Goal: Navigation & Orientation: Find specific page/section

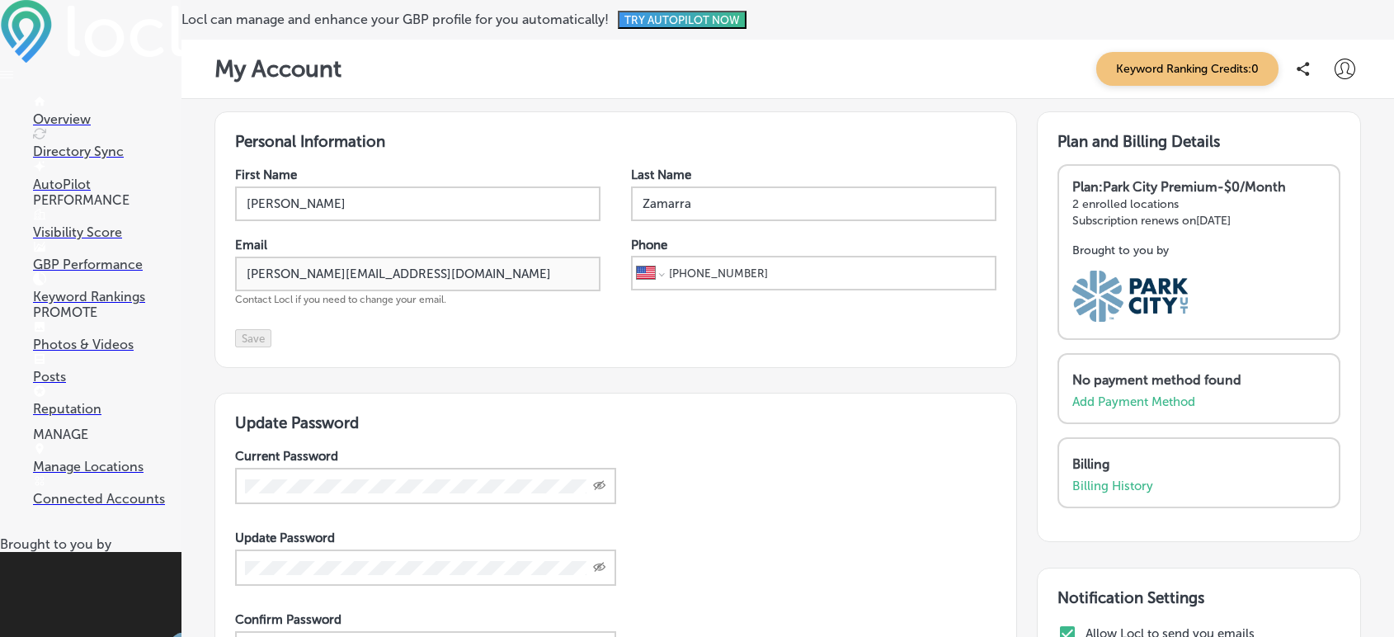
select select "US"
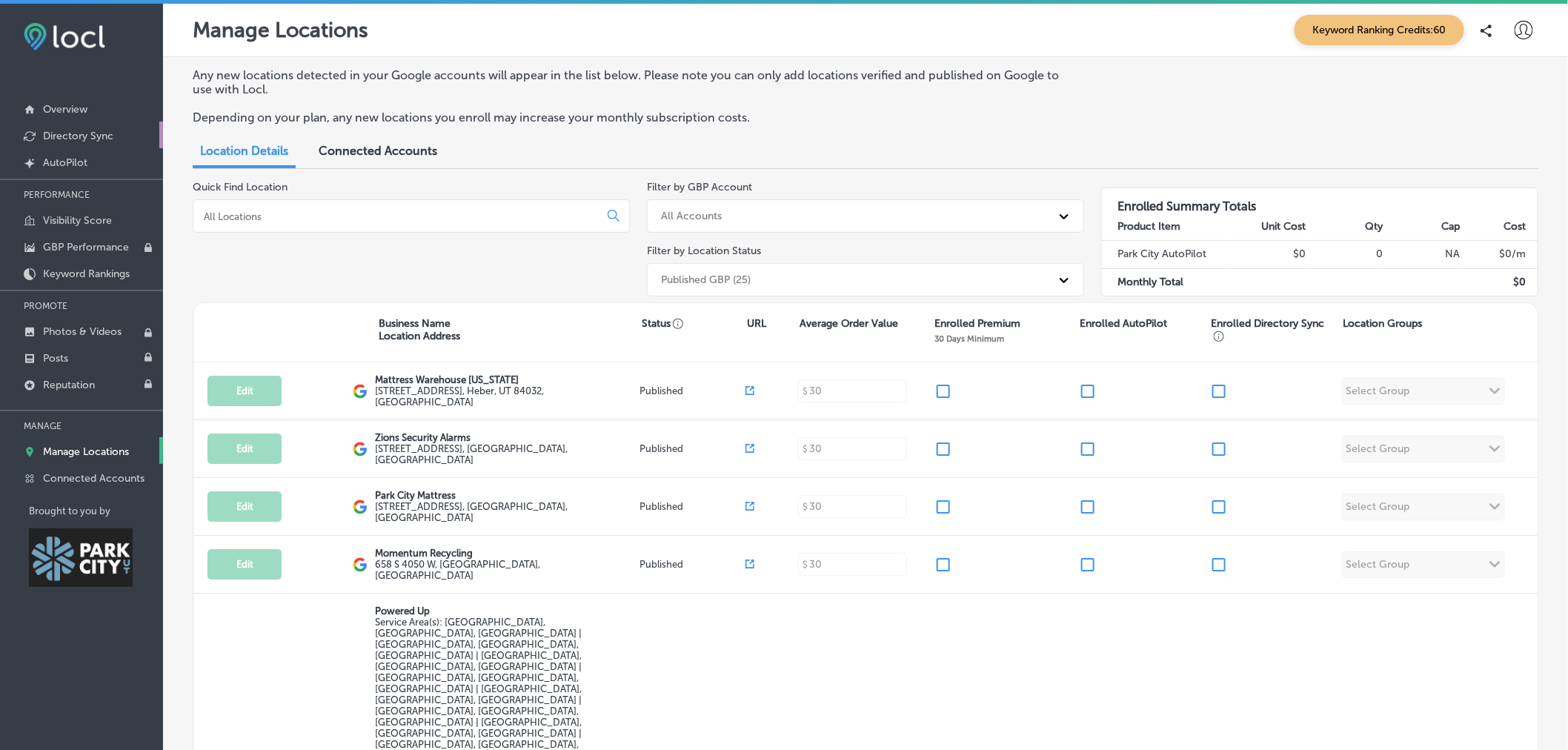
click at [104, 137] on p "Directory Sync" at bounding box center [78, 136] width 70 height 13
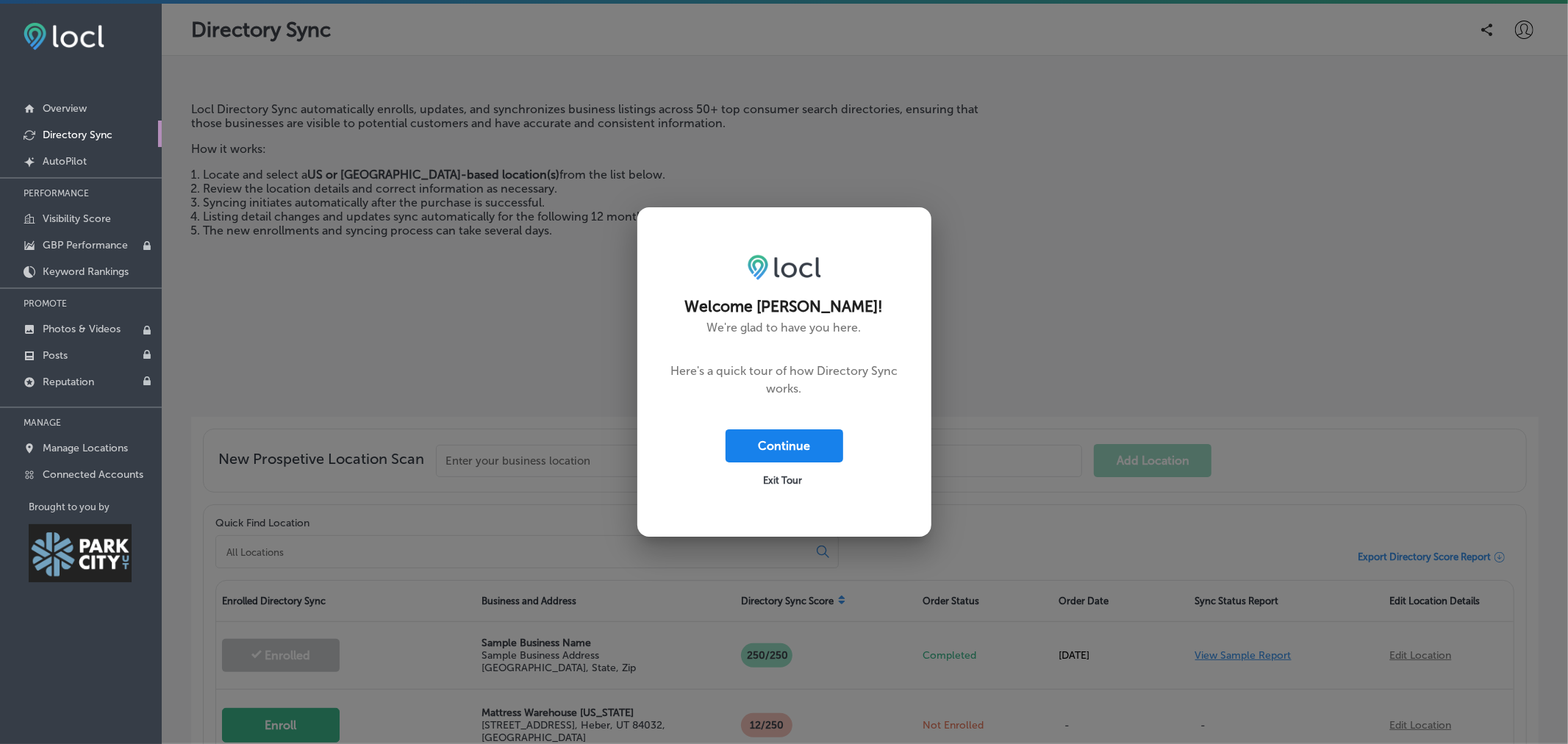
click at [784, 449] on button "Continue" at bounding box center [784, 446] width 118 height 33
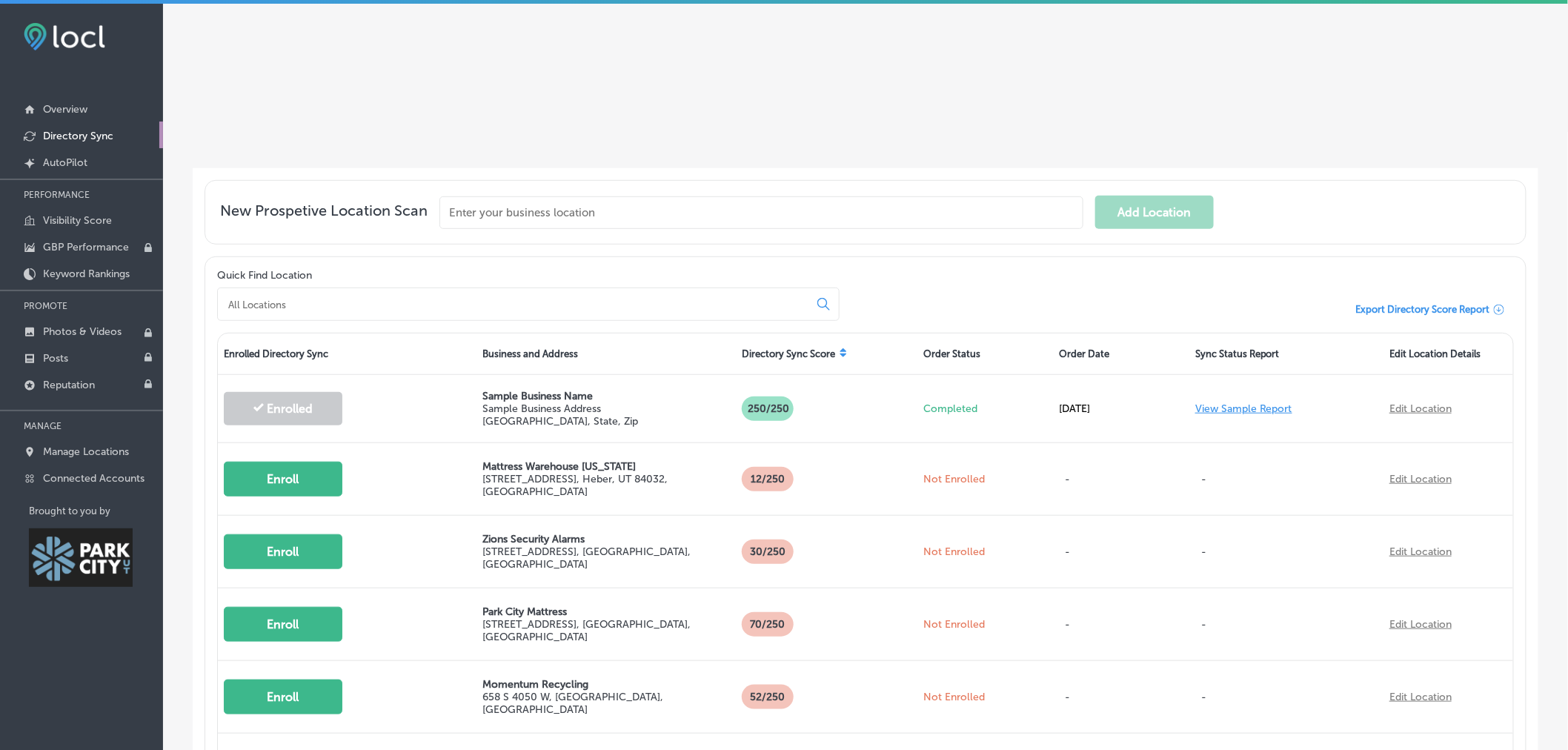
scroll to position [250, 0]
click at [385, 42] on div "Locl Directory Sync automatically enrolls, updates, and synchronizes business l…" at bounding box center [592, 4] width 801 height 302
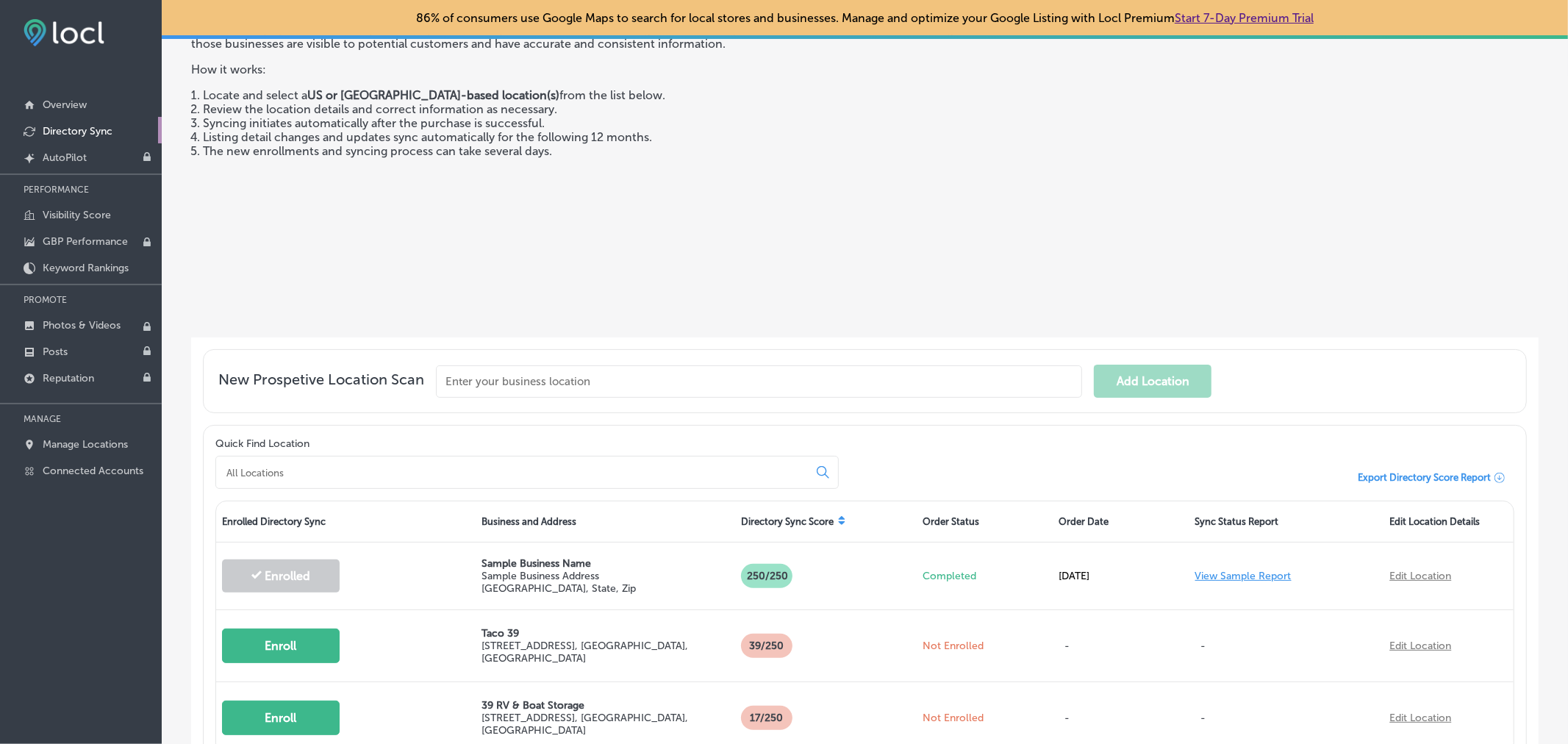
scroll to position [244, 0]
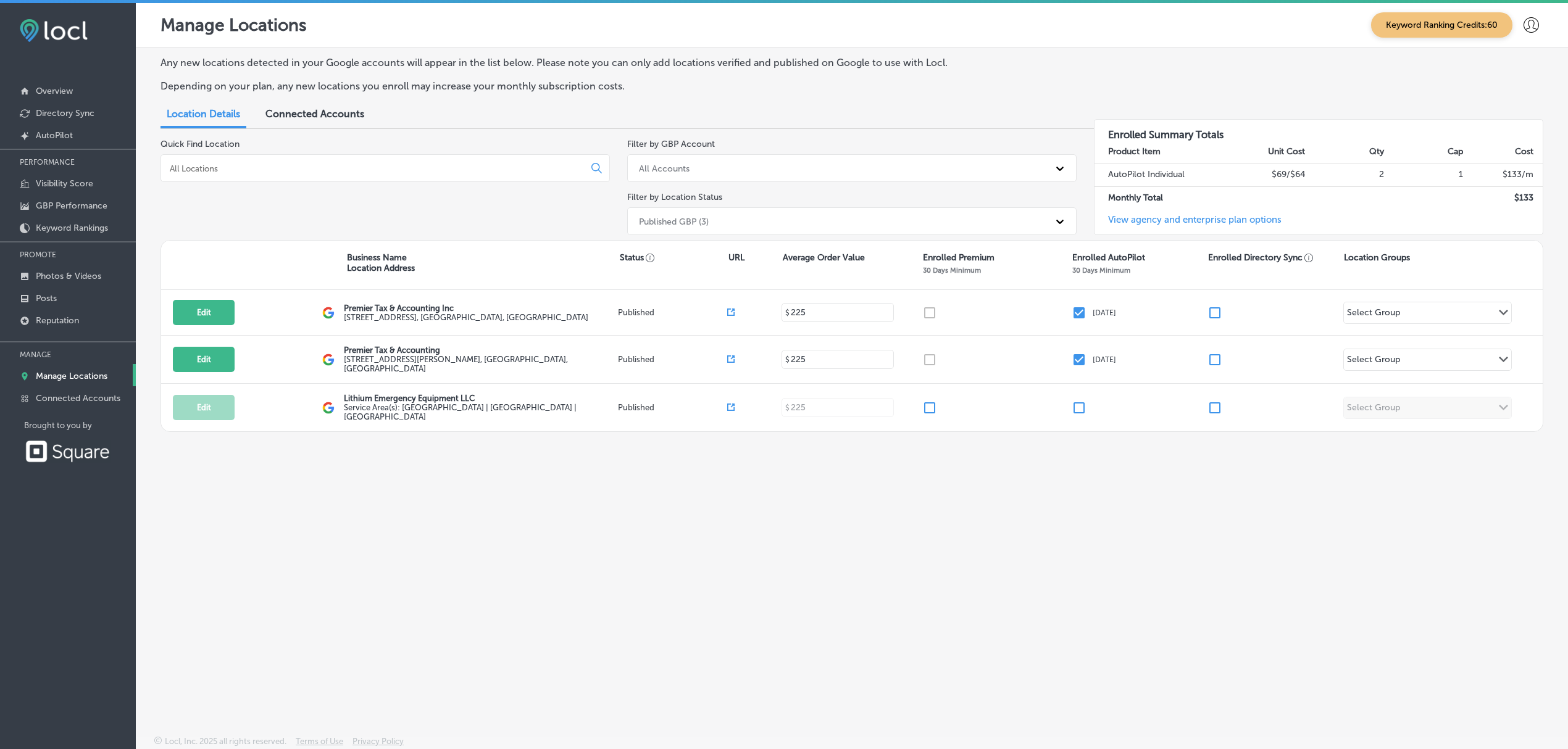
drag, startPoint x: 1305, startPoint y: 1, endPoint x: 1025, endPoint y: 613, distance: 673.0
click at [1025, 613] on div "Any new locations detected in your Google accounts will appear in the list belo…" at bounding box center [851, 362] width 1432 height 630
click at [79, 93] on link "Overview" at bounding box center [67, 91] width 135 height 22
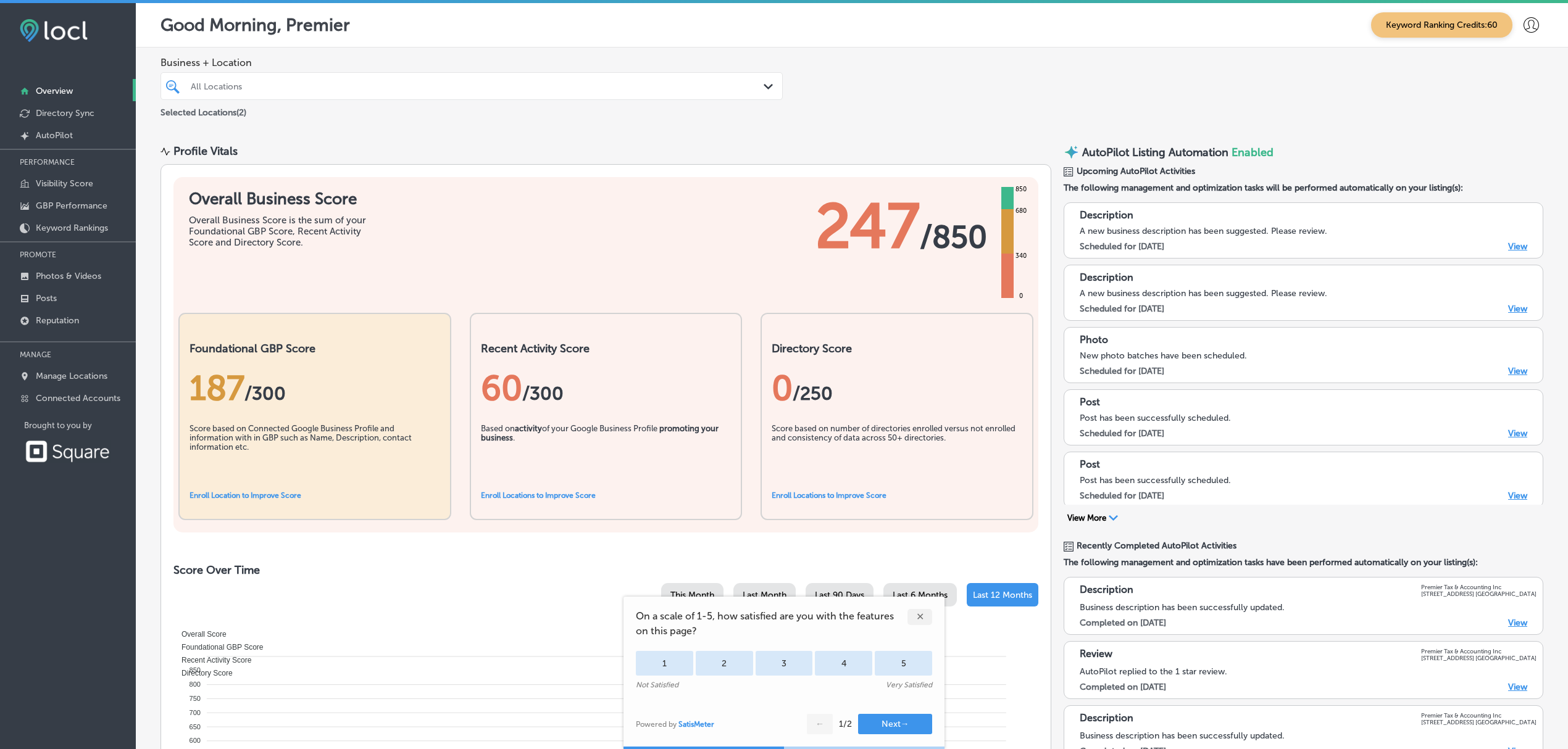
click at [921, 614] on div "✕" at bounding box center [919, 617] width 25 height 16
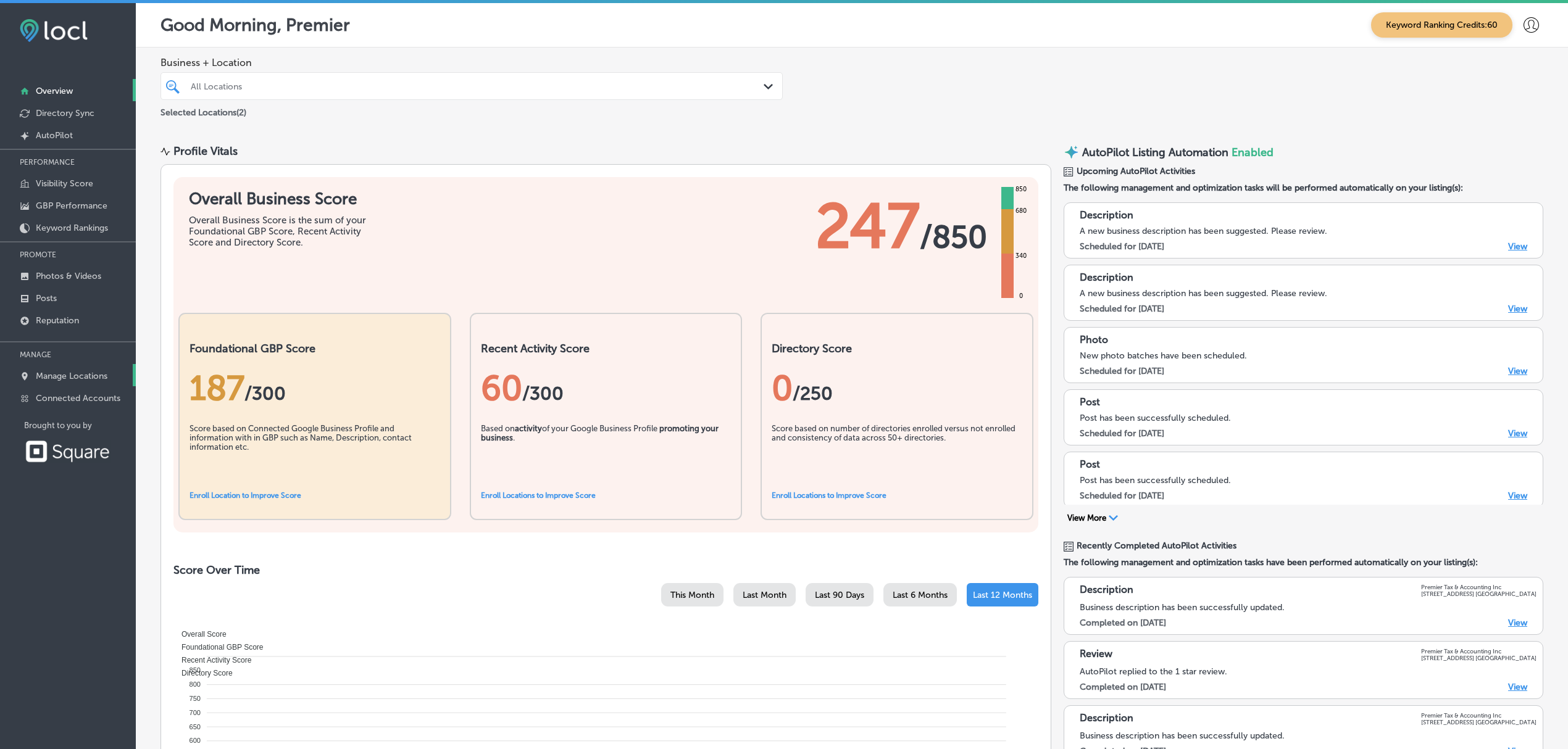
click at [79, 376] on p "Manage Locations" at bounding box center [72, 376] width 72 height 10
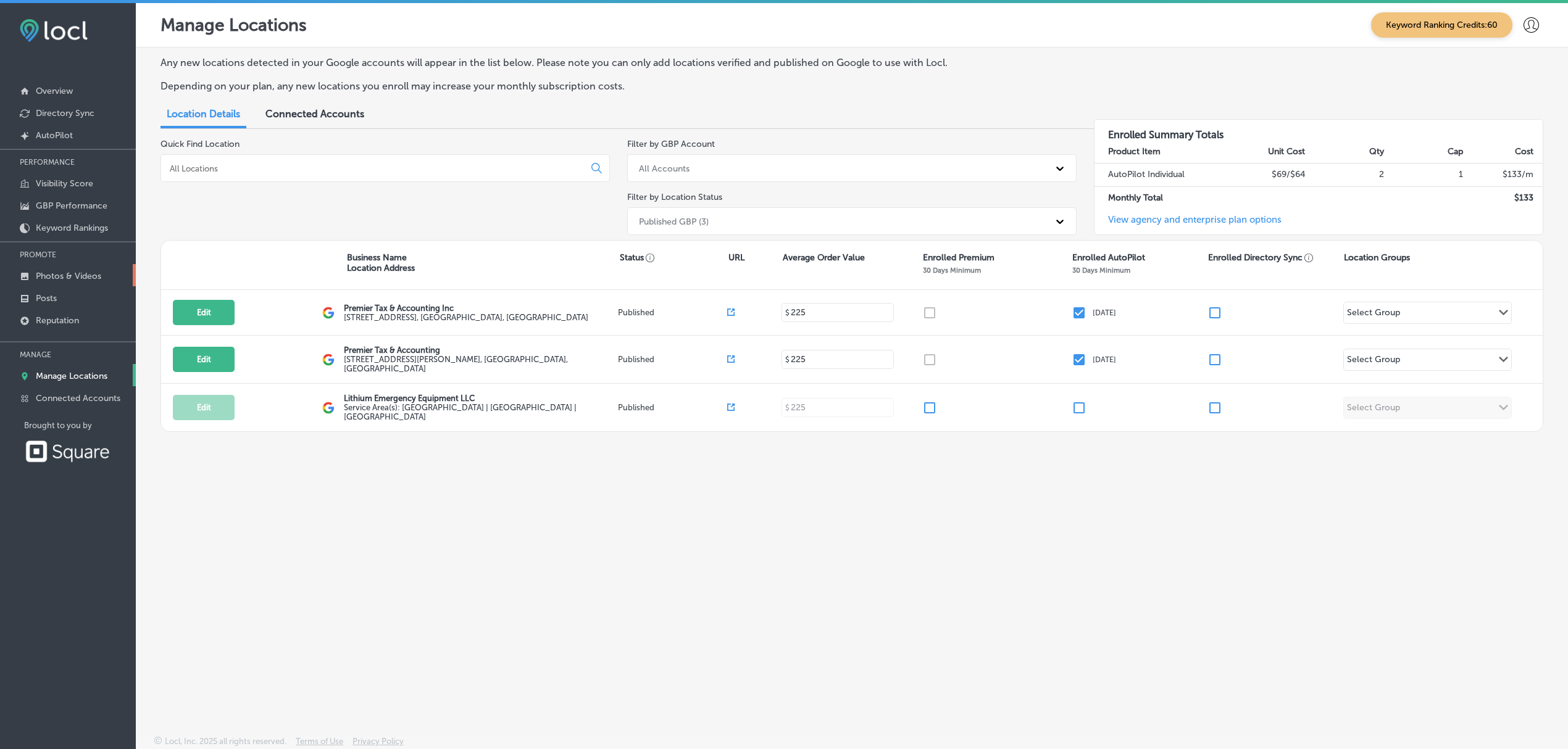
click at [72, 277] on p "Photos & Videos" at bounding box center [68, 276] width 65 height 10
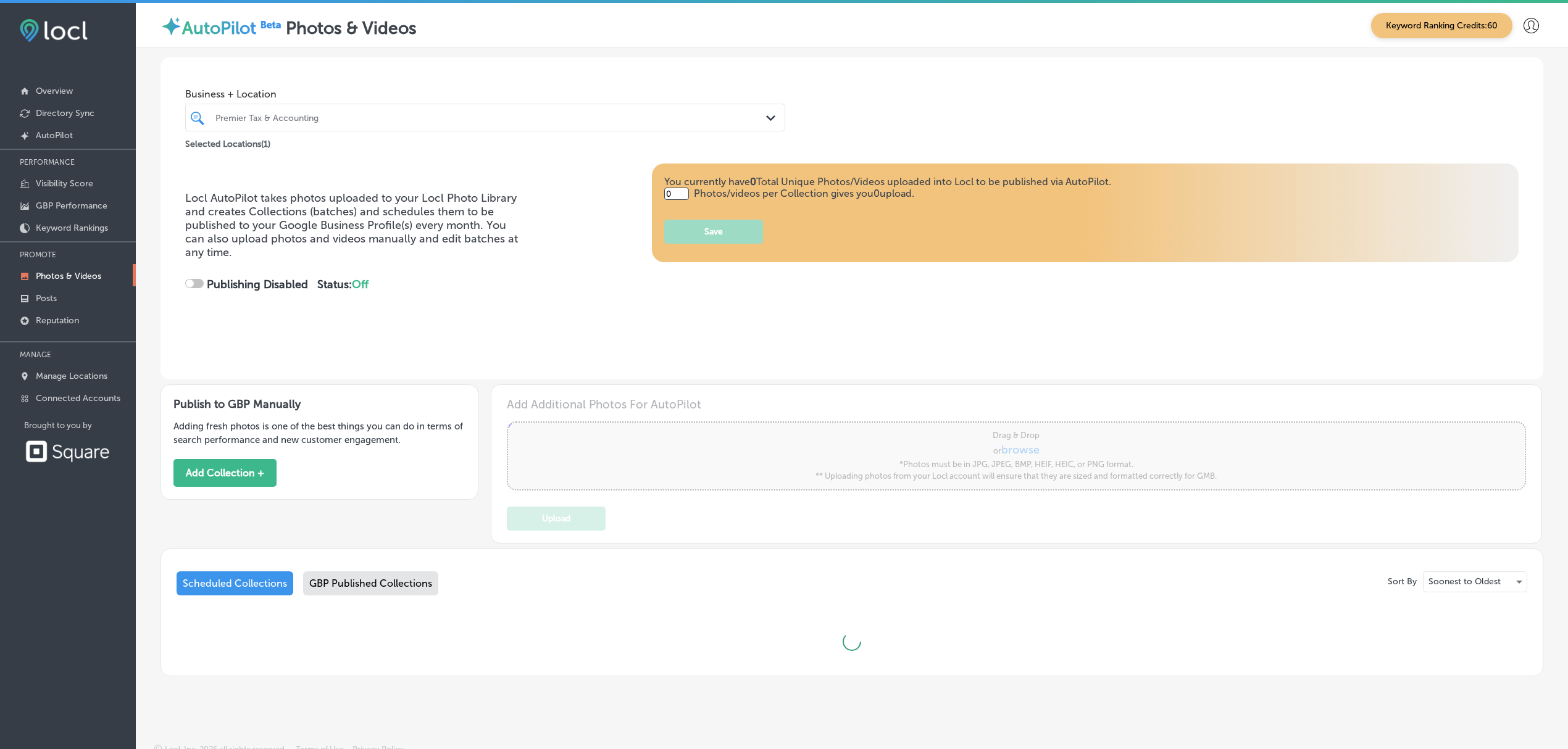
type input "5"
checkbox input "true"
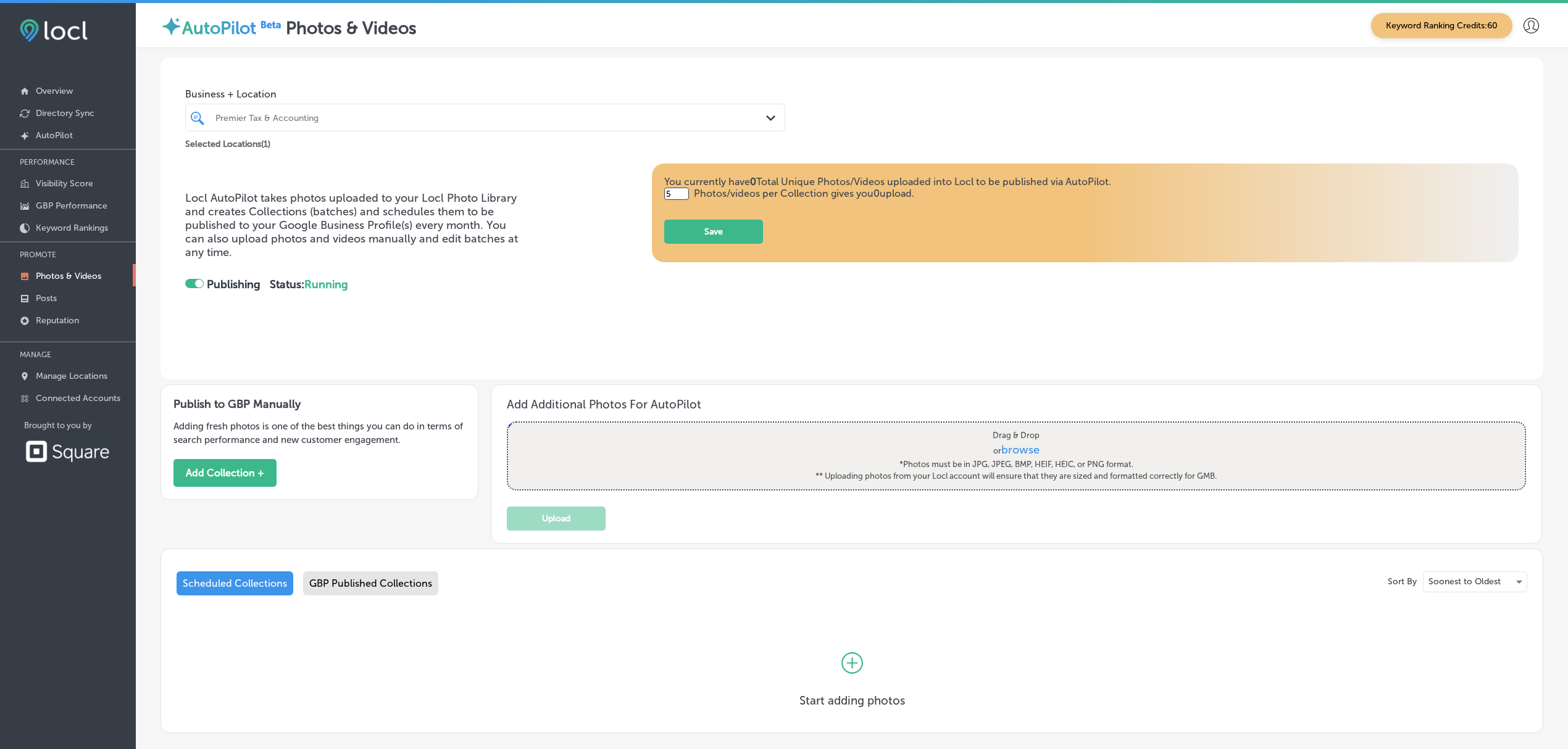
click at [400, 578] on div "GBP Published Collections" at bounding box center [370, 584] width 135 height 24
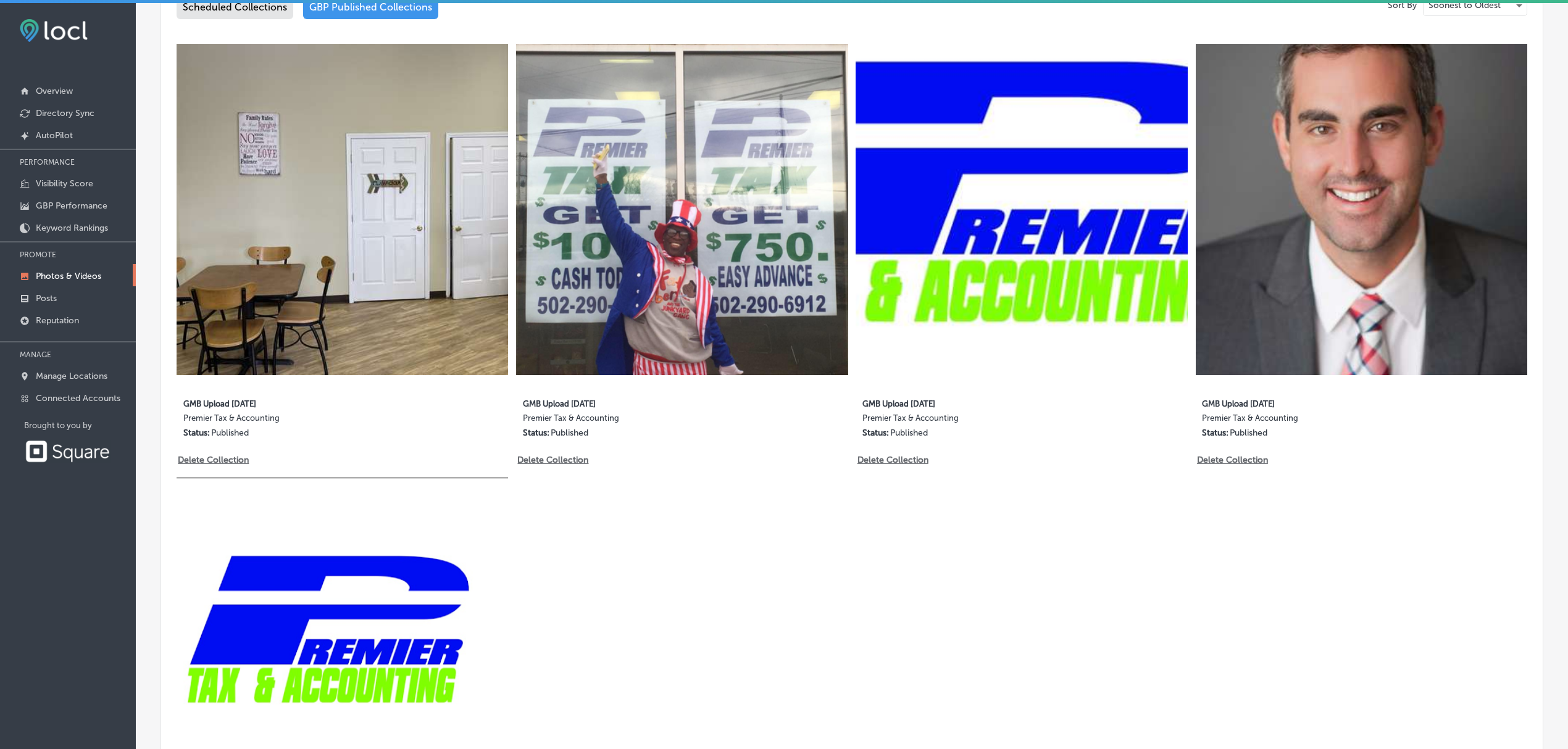
scroll to position [576, 0]
click at [85, 297] on link "Posts" at bounding box center [67, 298] width 135 height 22
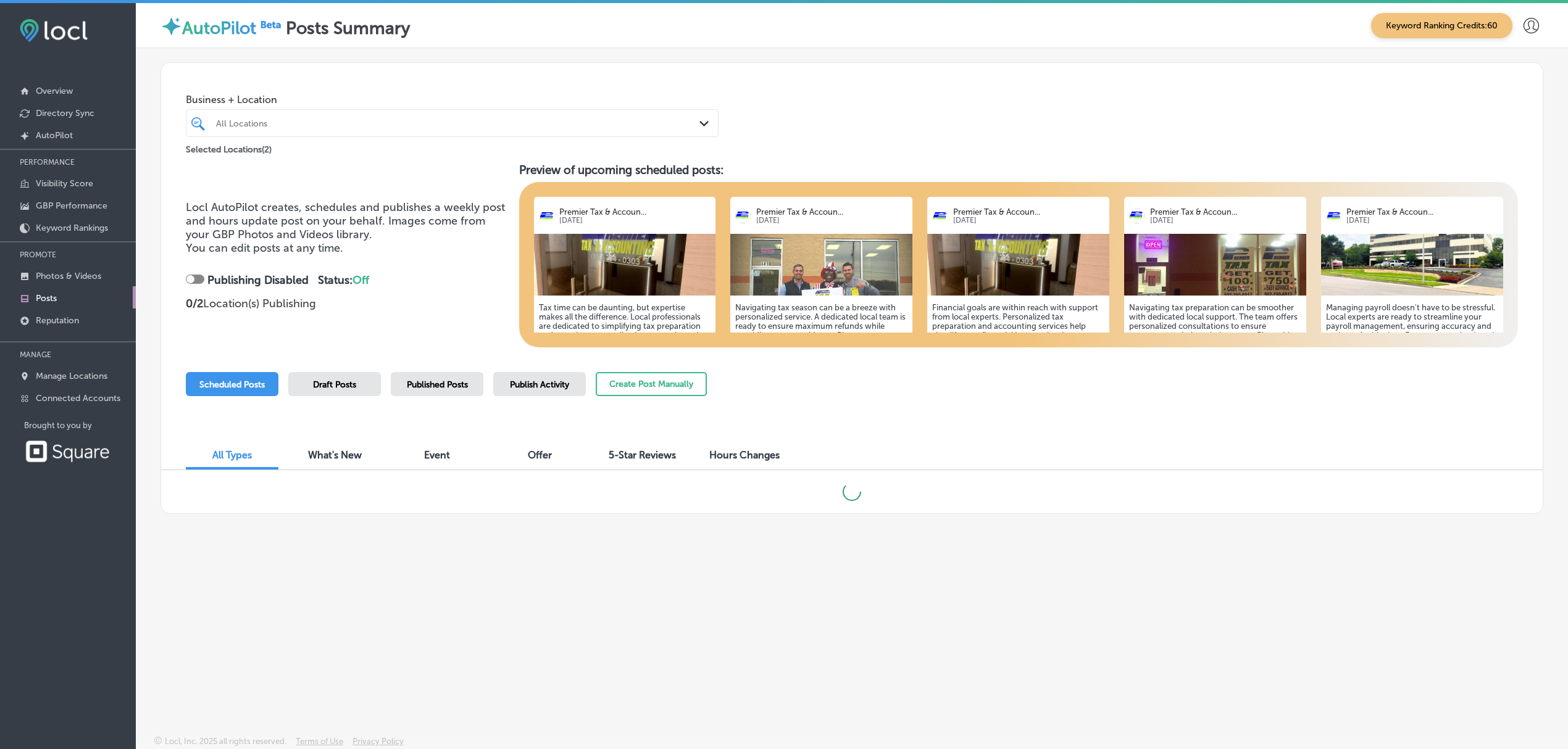
scroll to position [2, 0]
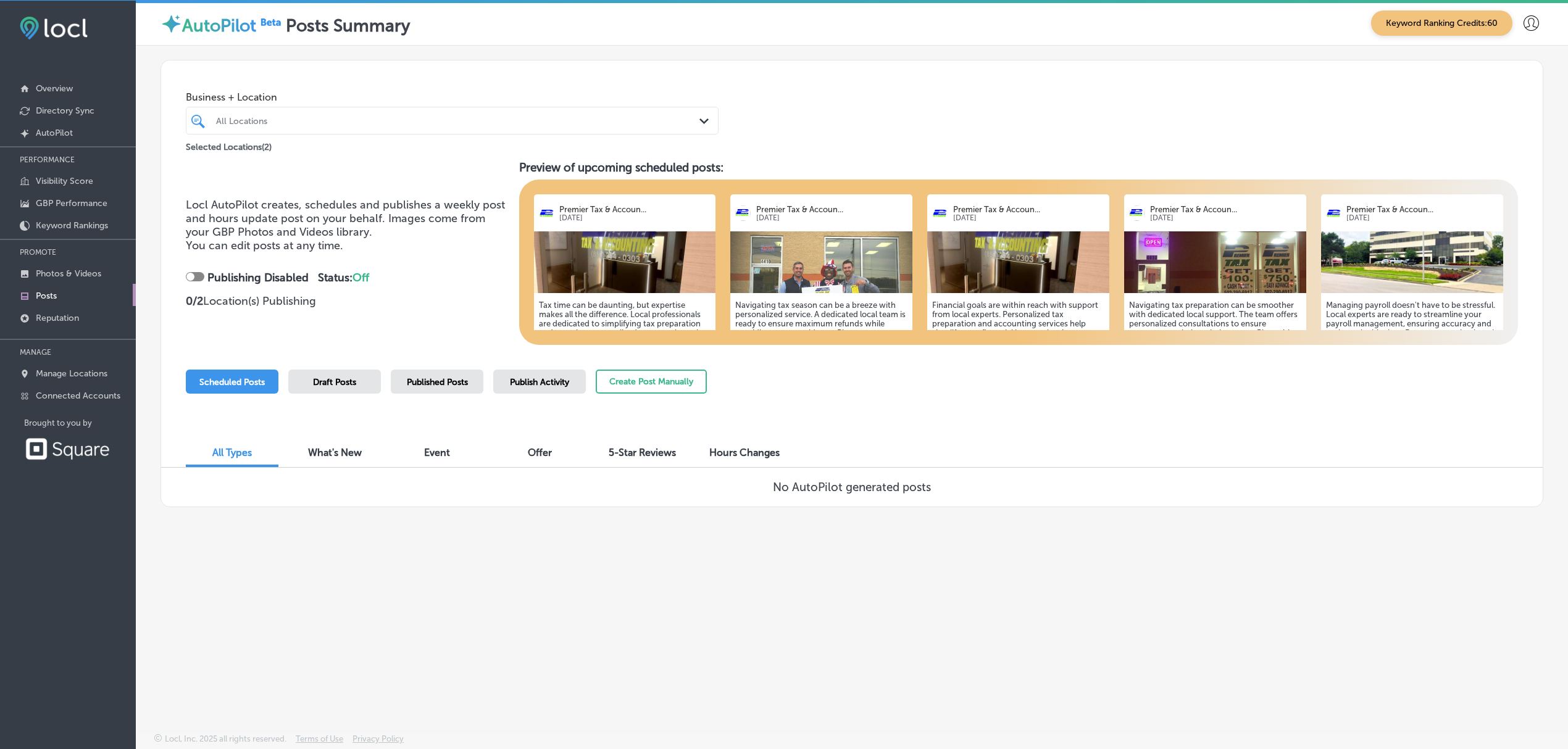
click at [538, 382] on span "Publish Activity" at bounding box center [539, 382] width 59 height 10
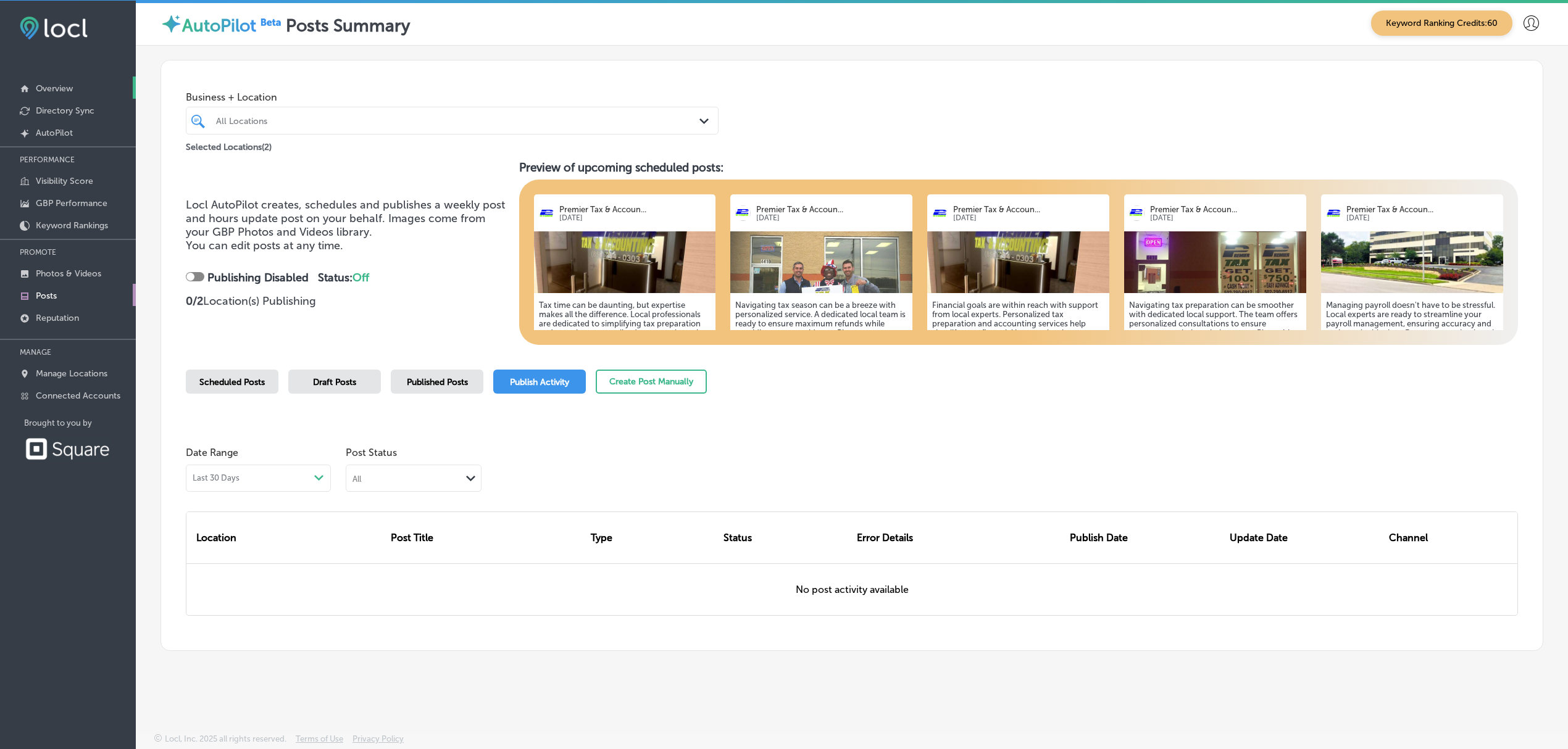
click at [76, 83] on link "Overview" at bounding box center [67, 88] width 135 height 22
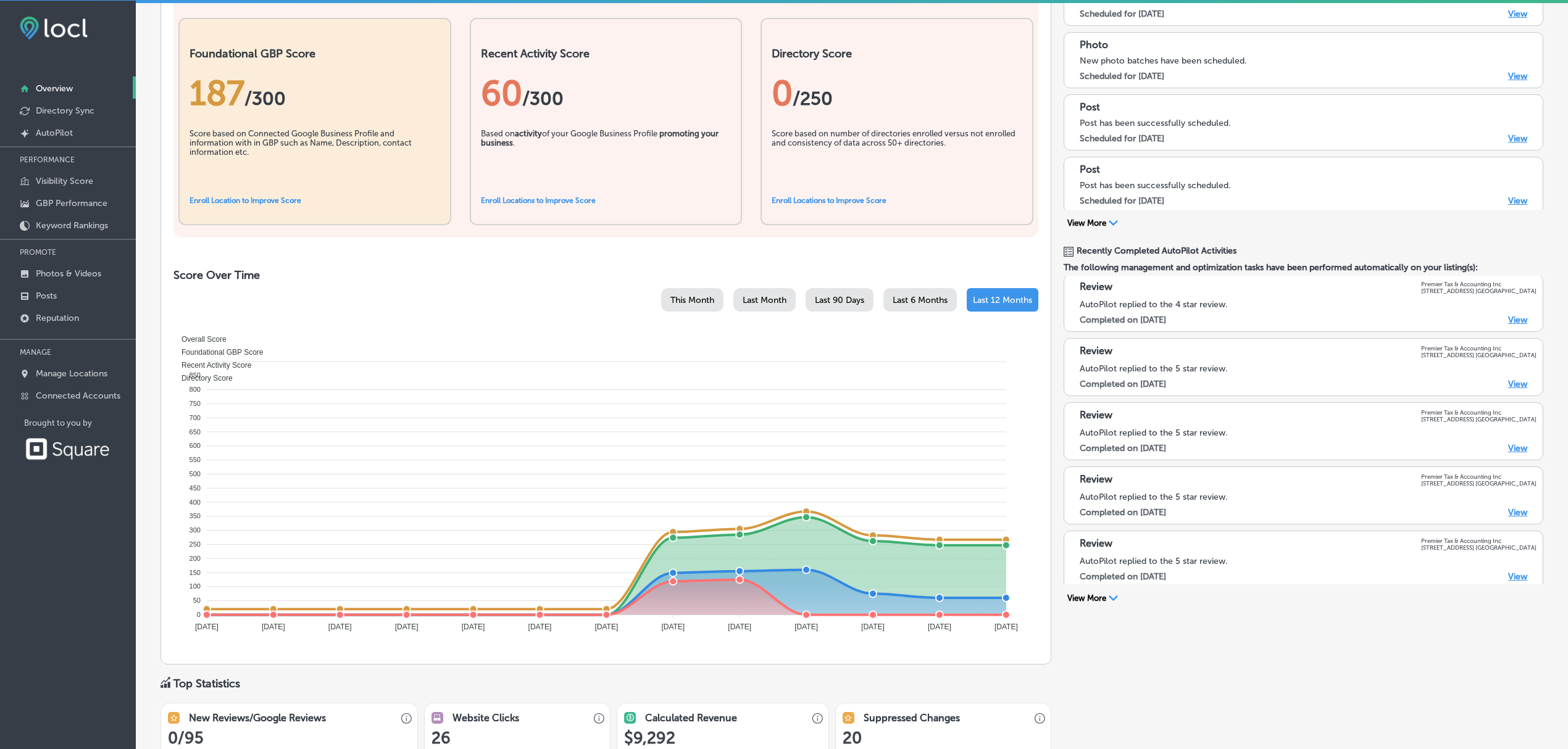
scroll to position [2347, 0]
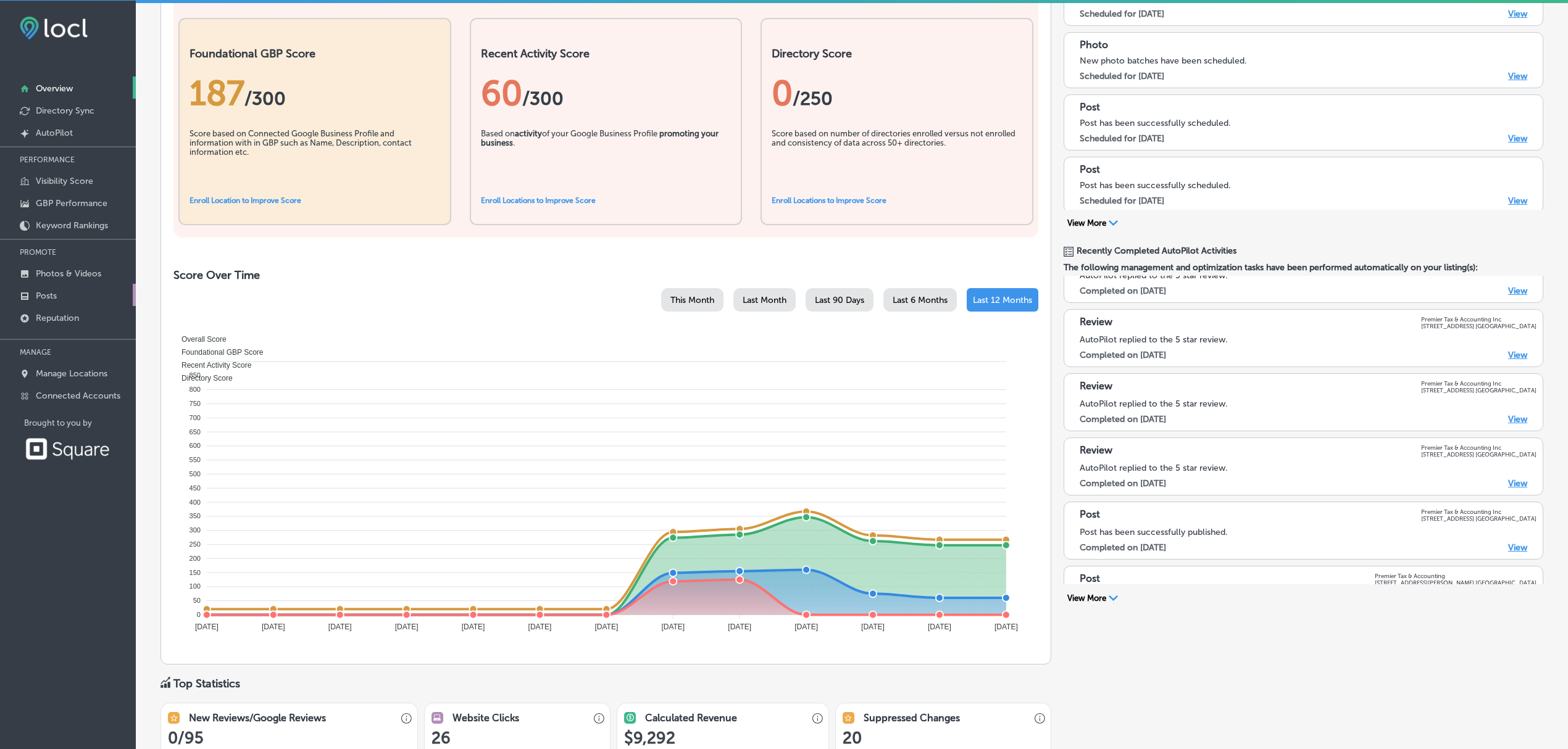
click at [47, 293] on p "Posts" at bounding box center [46, 296] width 21 height 10
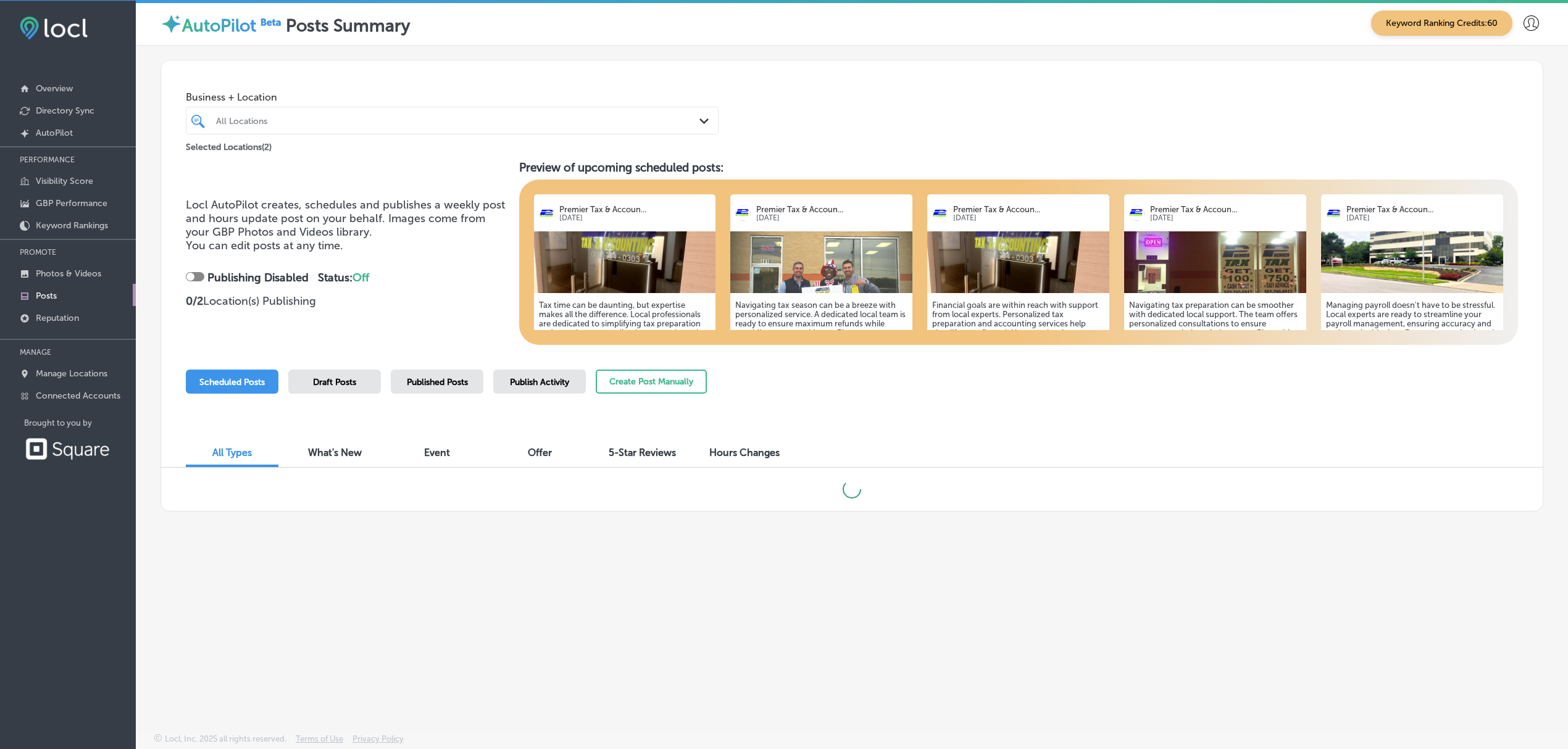
click at [436, 378] on span "Published Posts" at bounding box center [437, 382] width 61 height 10
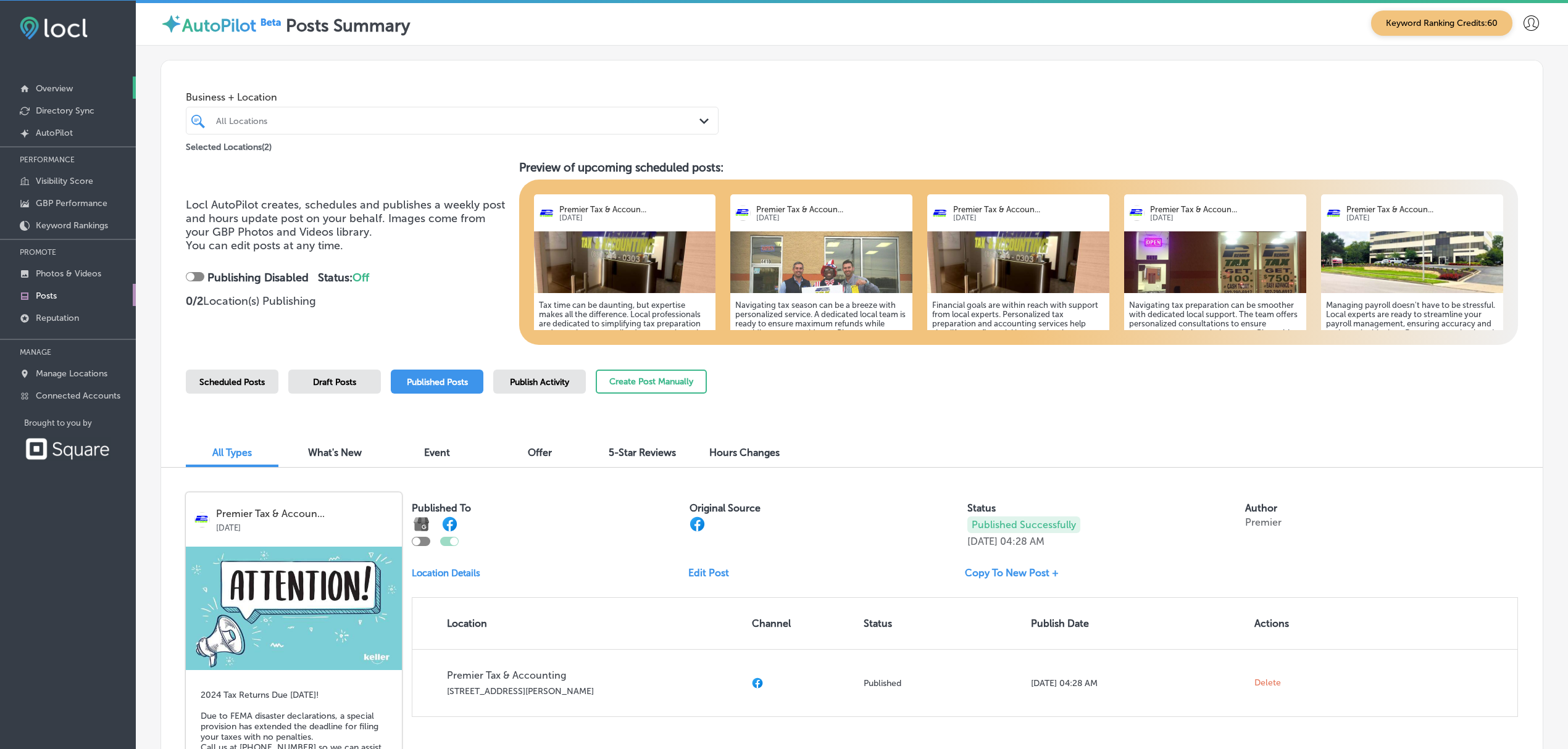
click at [88, 83] on link "Overview" at bounding box center [67, 88] width 135 height 22
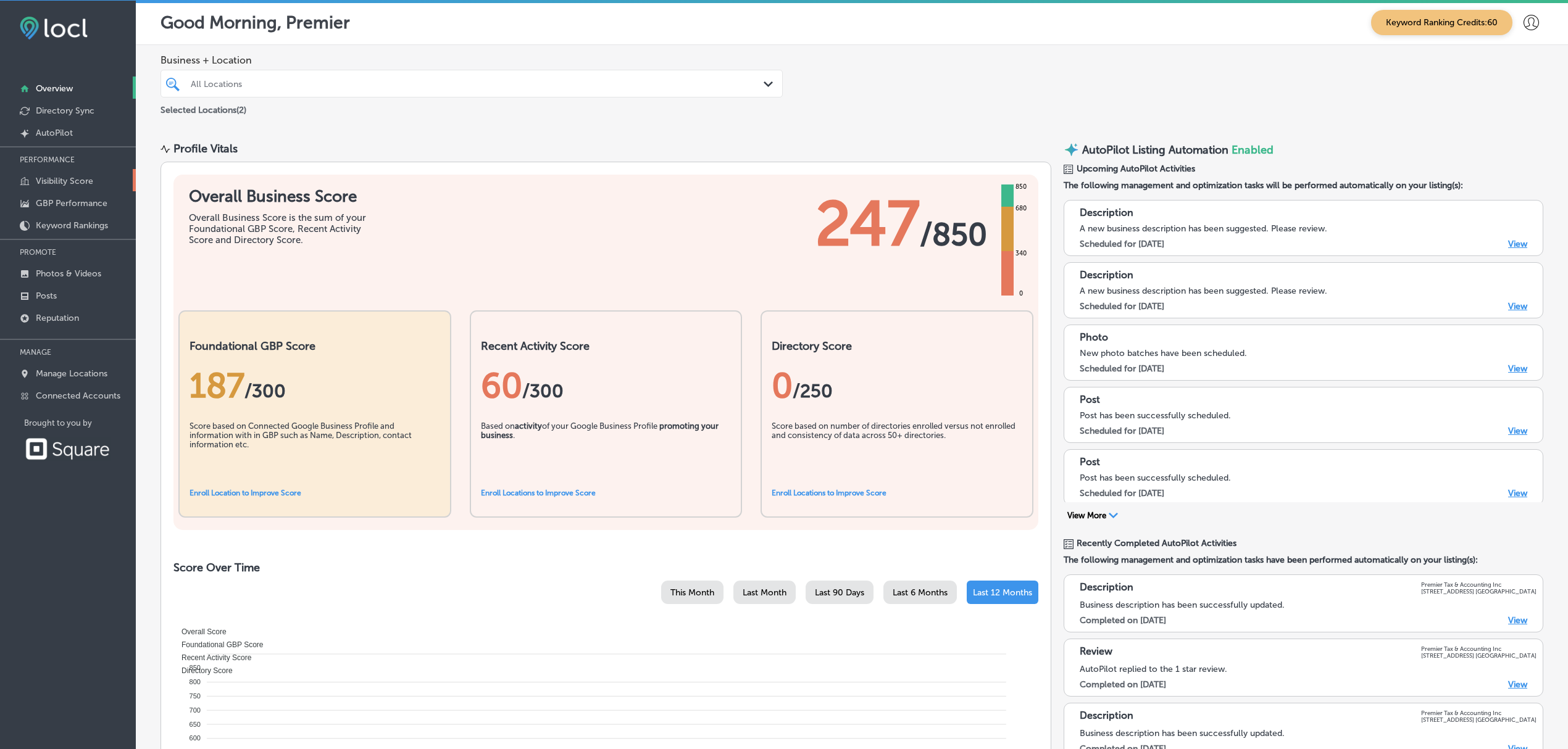
click at [84, 190] on link "Visibility Score" at bounding box center [67, 180] width 135 height 22
